Goal: Find specific page/section: Find specific page/section

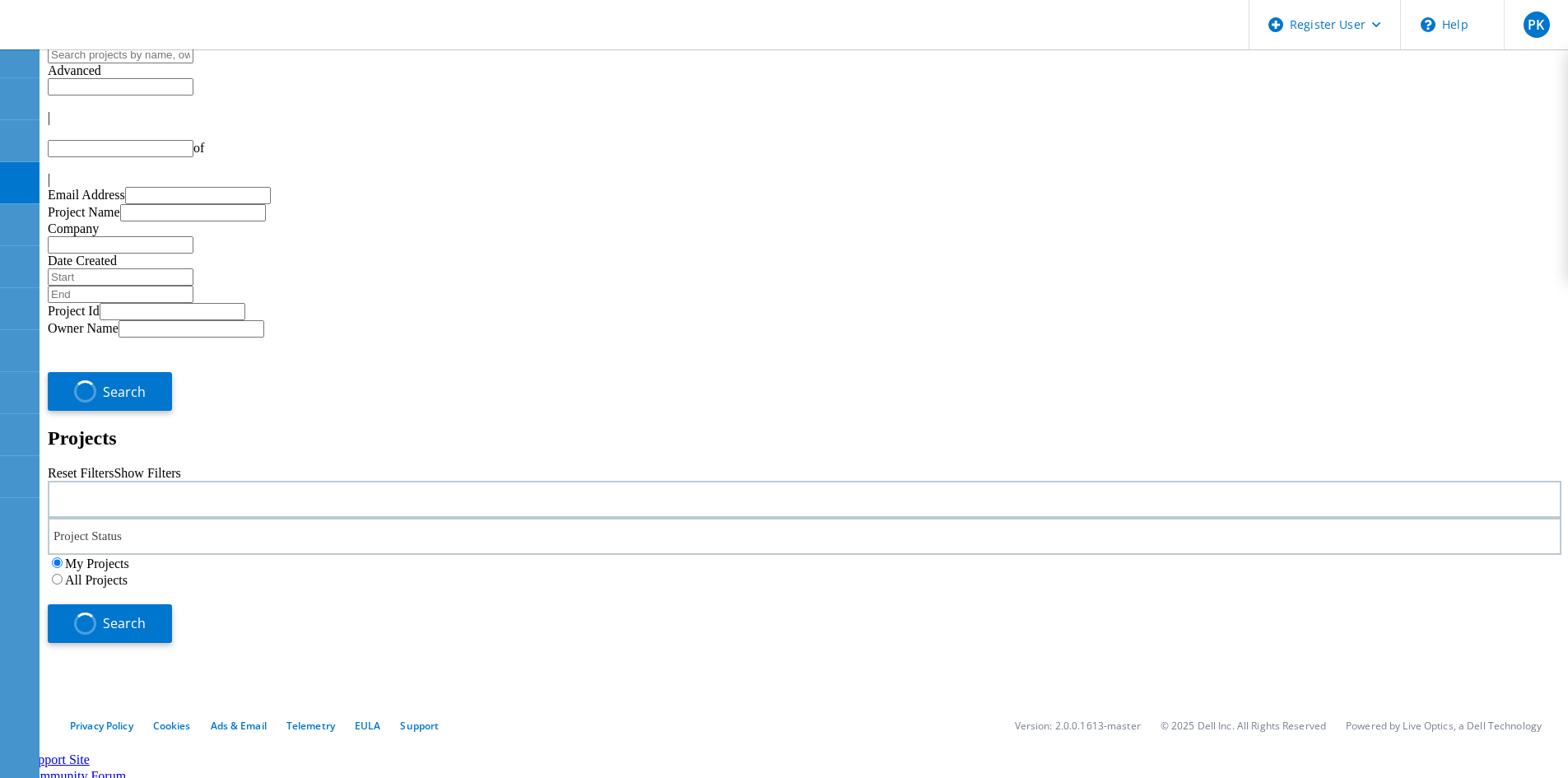
type input "1"
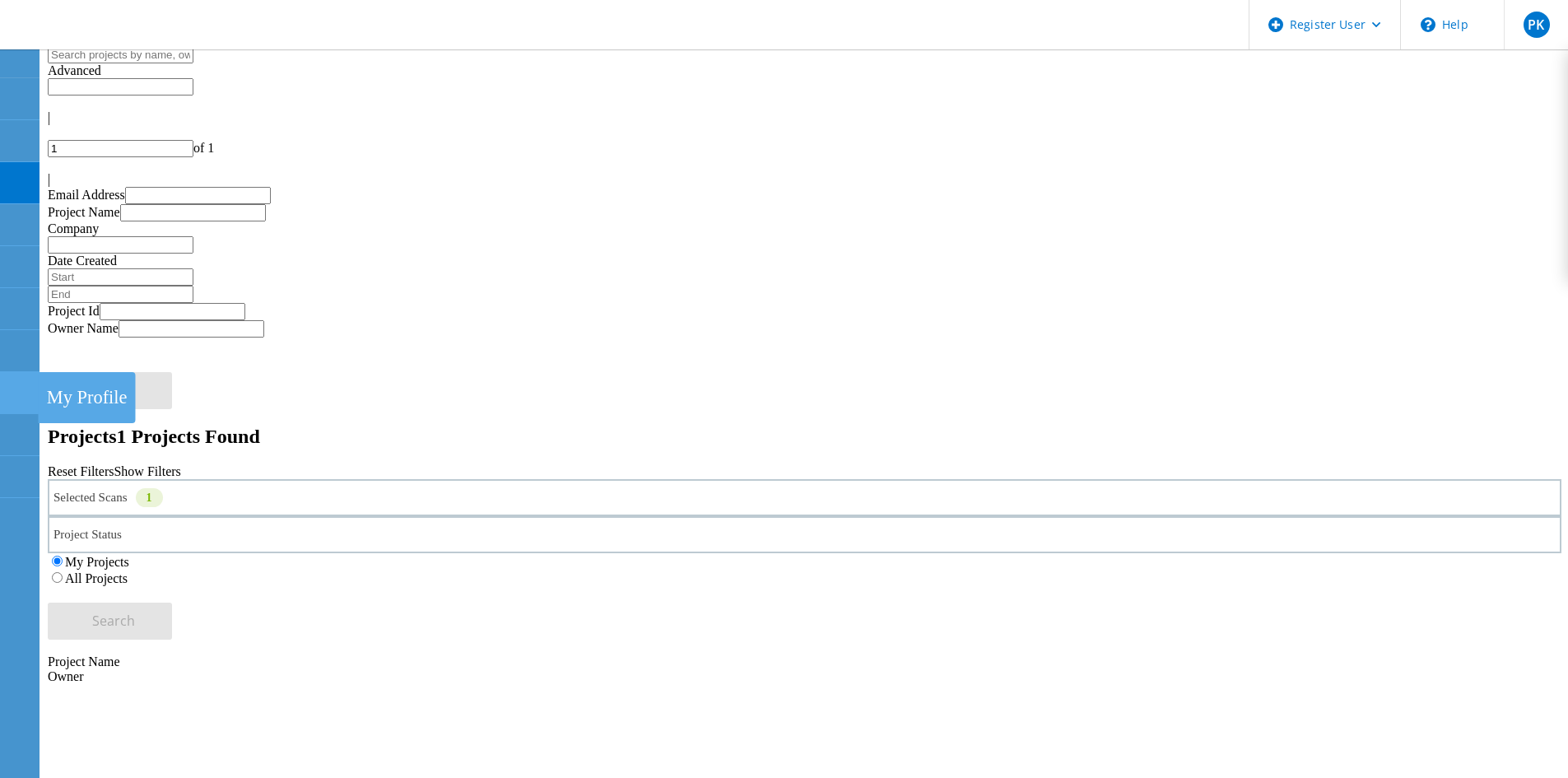
click at [9, 385] on use at bounding box center [9, 385] width 0 height 0
